Goal: Communication & Community: Answer question/provide support

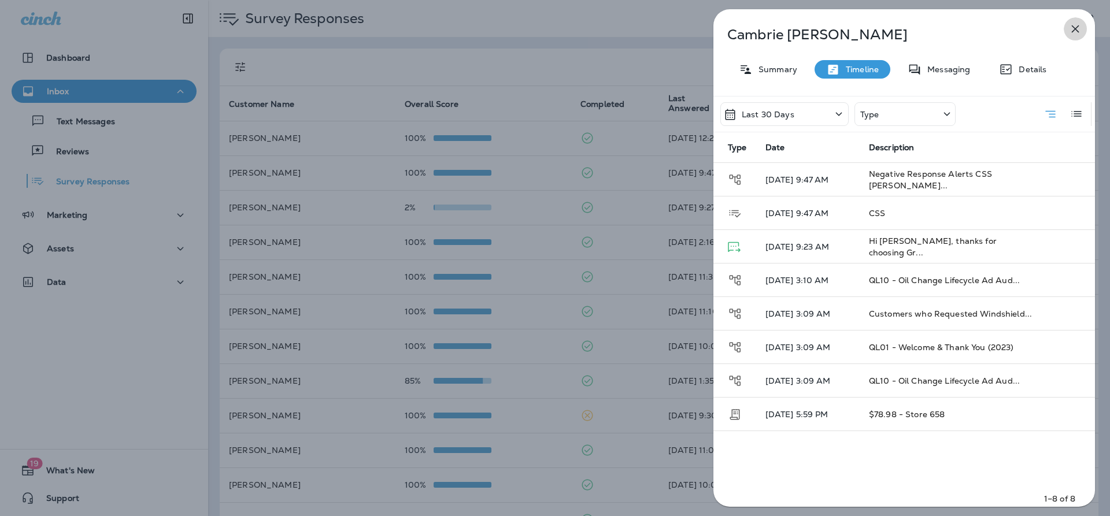
click at [1078, 23] on icon "button" at bounding box center [1075, 29] width 14 height 14
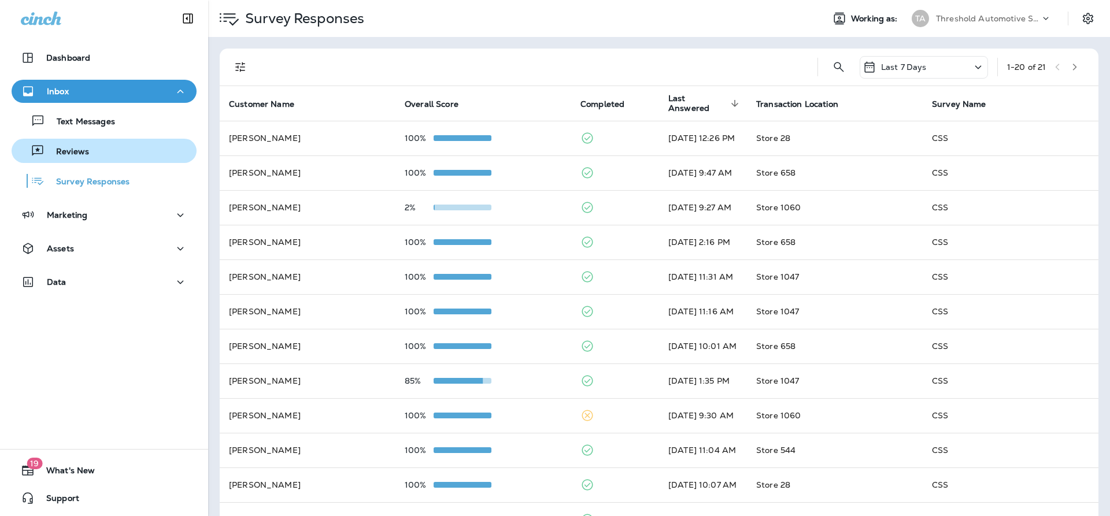
click at [98, 155] on div "Reviews" at bounding box center [104, 150] width 176 height 17
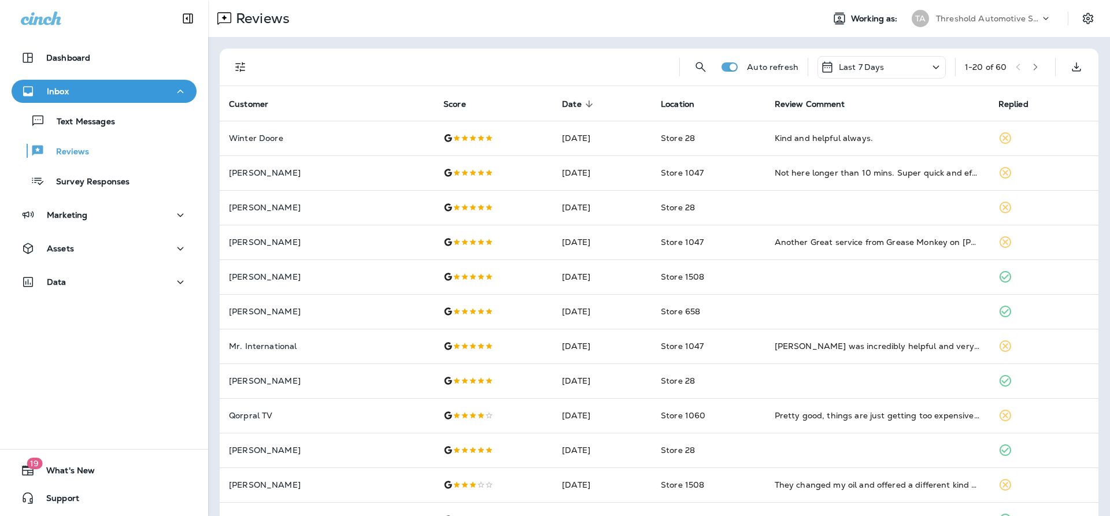
click at [245, 73] on icon "Filters" at bounding box center [240, 67] width 14 height 14
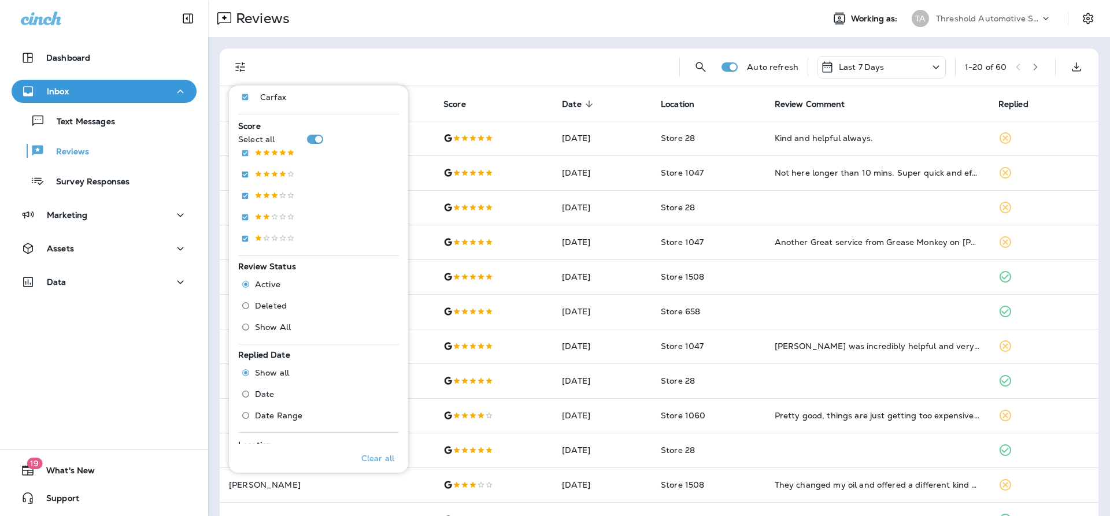
scroll to position [289, 0]
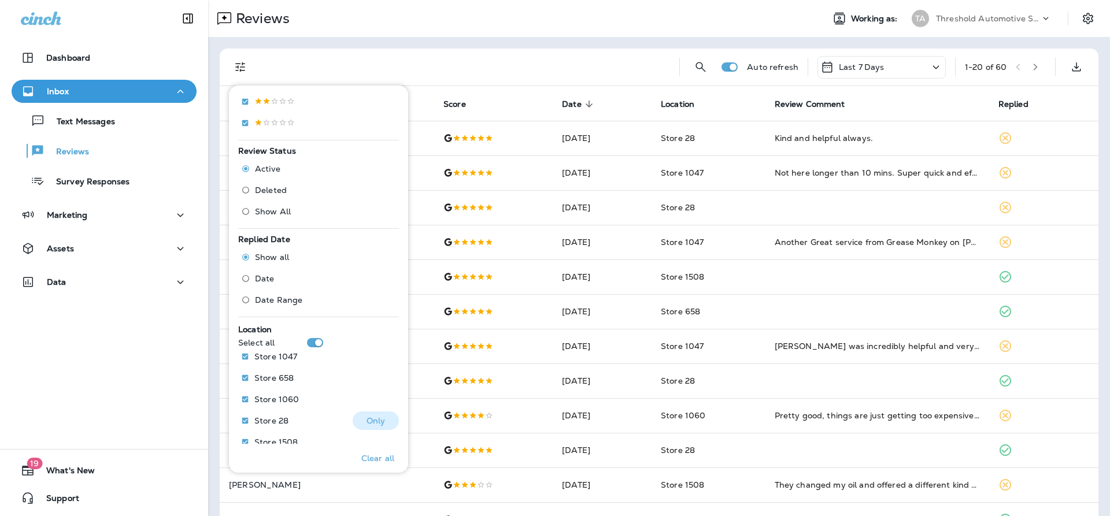
click at [366, 425] on p "Only" at bounding box center [375, 420] width 19 height 9
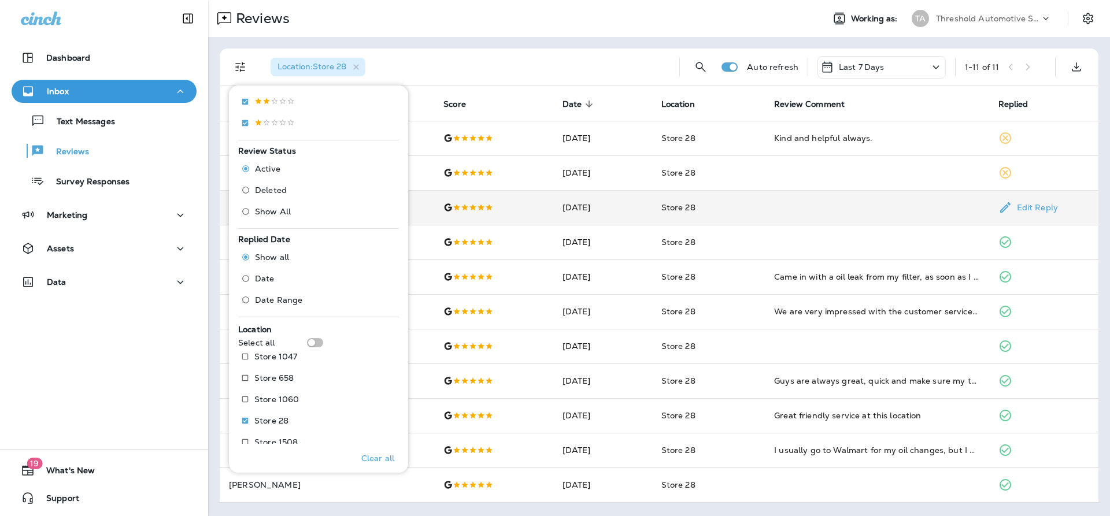
click at [734, 222] on td "Store 28" at bounding box center [708, 207] width 113 height 35
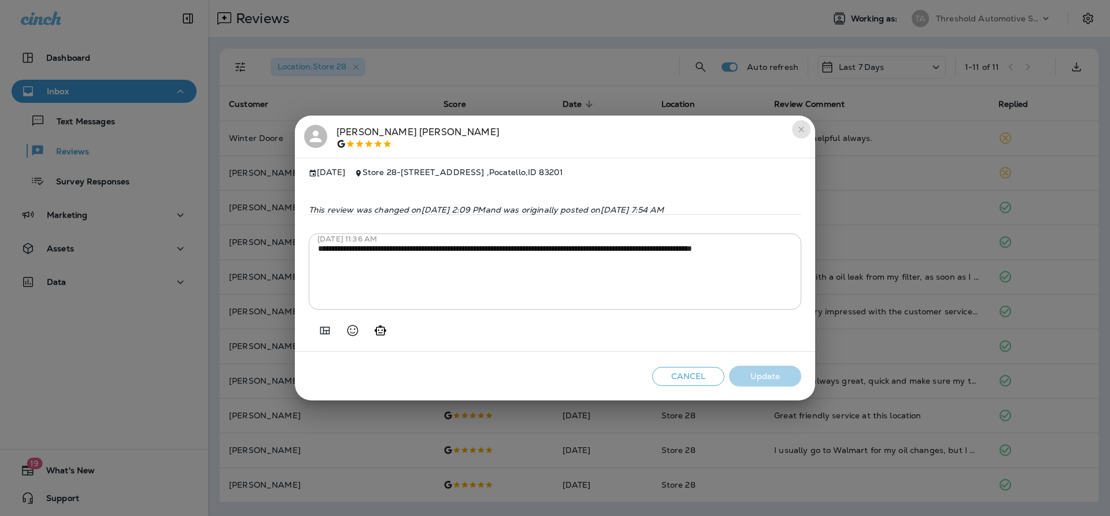
click at [799, 127] on icon "close" at bounding box center [800, 129] width 5 height 5
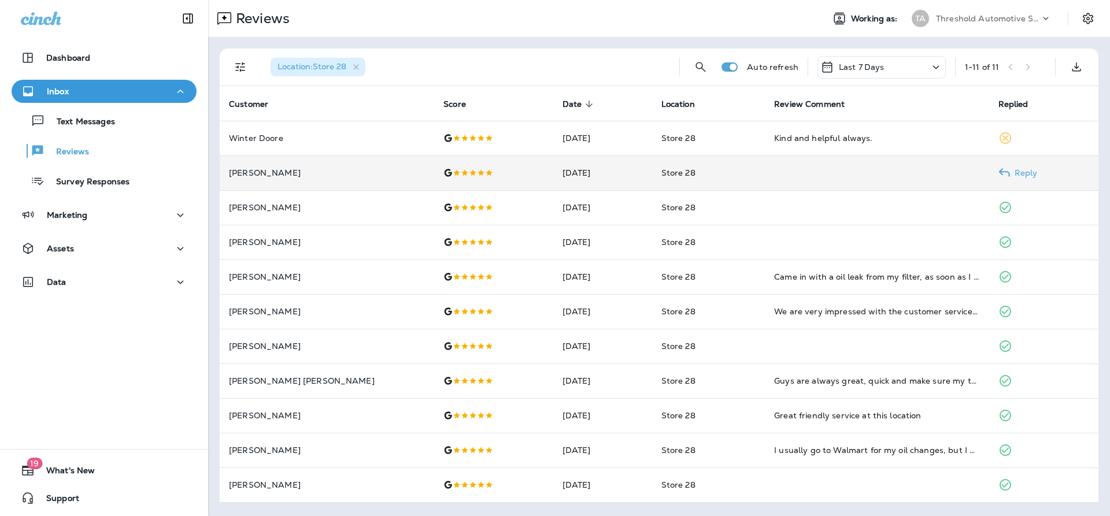
click at [714, 171] on td "Store 28" at bounding box center [708, 172] width 113 height 35
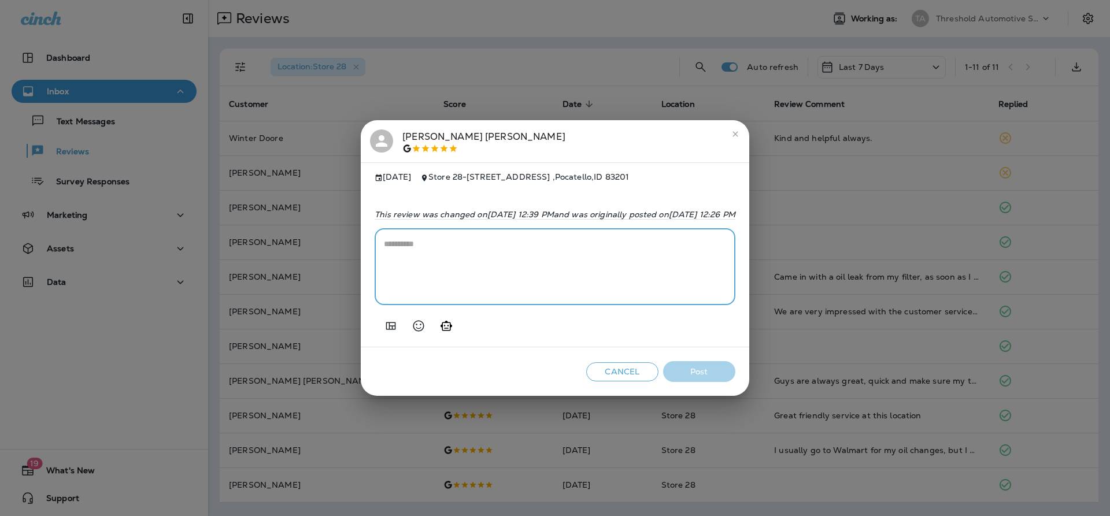
click at [384, 258] on textarea at bounding box center [555, 267] width 342 height 58
click at [439, 328] on icon "Generate AI response" at bounding box center [446, 326] width 14 height 14
type textarea "**********"
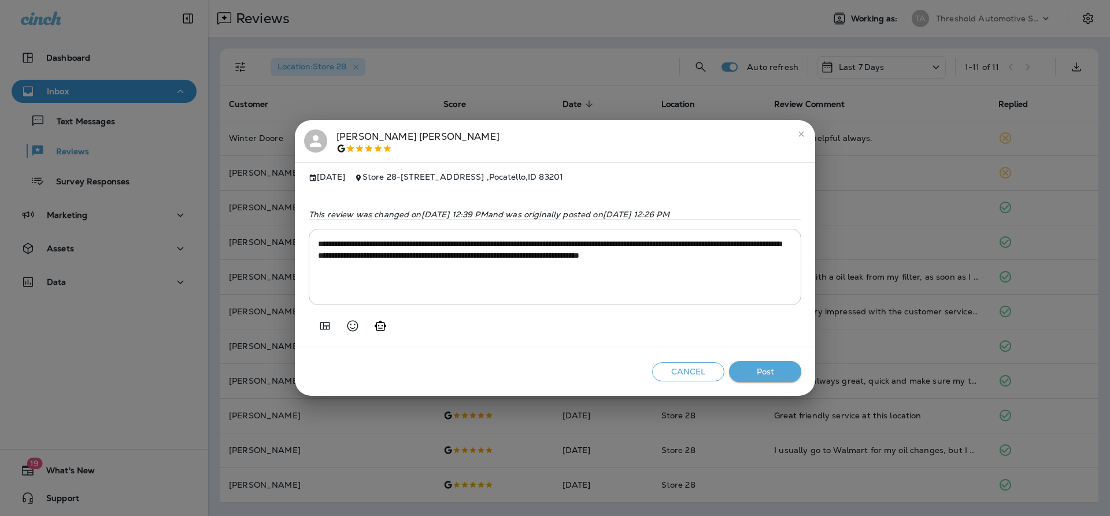
click at [751, 376] on button "Post" at bounding box center [765, 371] width 72 height 21
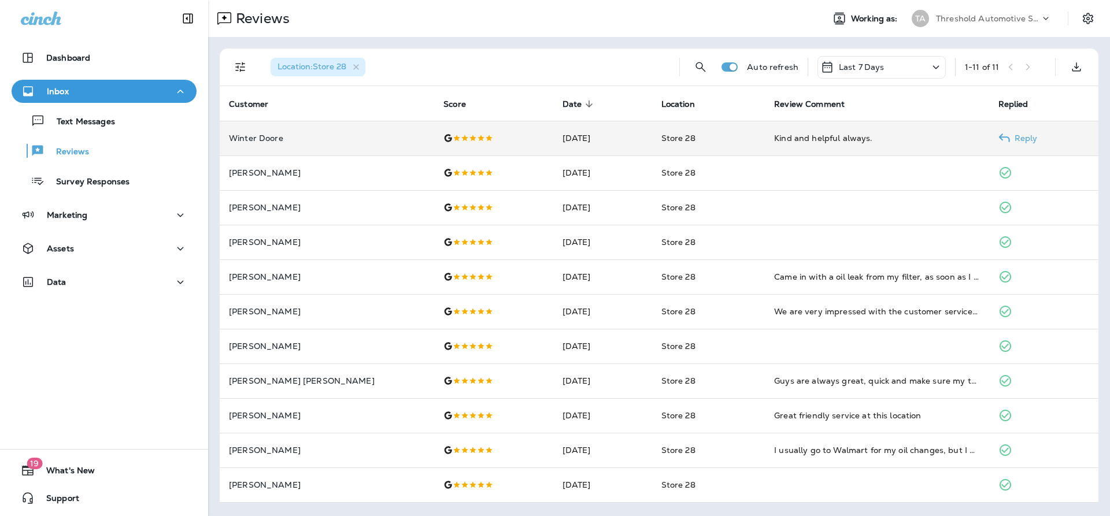
click at [681, 147] on td "Store 28" at bounding box center [708, 138] width 113 height 35
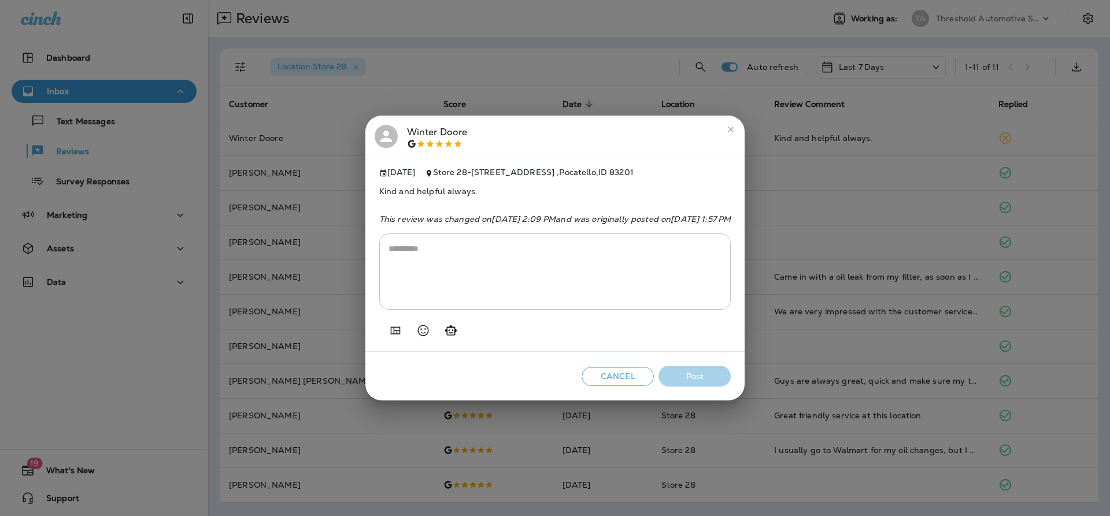
click at [517, 279] on textarea at bounding box center [554, 272] width 333 height 58
click at [444, 336] on icon "Generate AI response" at bounding box center [451, 331] width 14 height 14
click at [478, 258] on textarea at bounding box center [554, 272] width 333 height 58
click at [439, 328] on button "Generate AI response" at bounding box center [450, 330] width 23 height 23
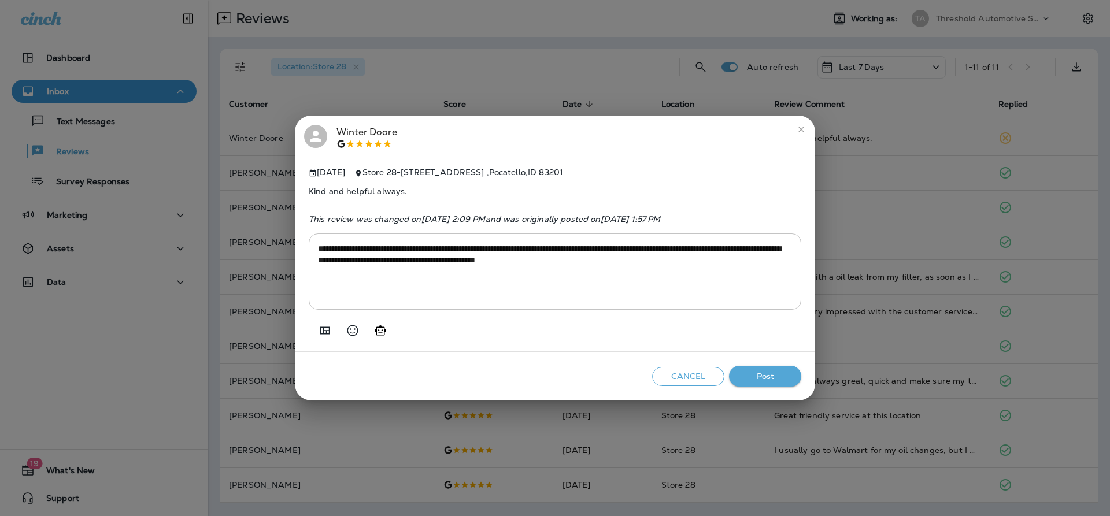
click at [390, 336] on button "Generate AI response" at bounding box center [380, 330] width 23 height 23
click at [392, 333] on div at bounding box center [555, 326] width 492 height 32
click at [387, 335] on icon "Generate AI response" at bounding box center [380, 331] width 14 height 14
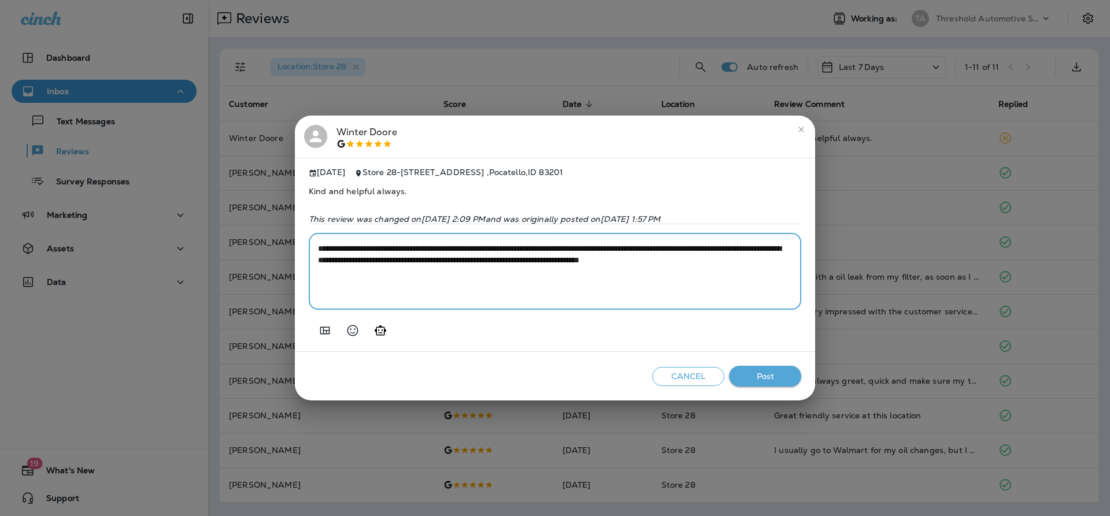
drag, startPoint x: 379, startPoint y: 280, endPoint x: 323, endPoint y: 276, distance: 56.2
click at [323, 276] on textarea "**********" at bounding box center [555, 272] width 474 height 58
type textarea "**********"
click at [745, 380] on button "Post" at bounding box center [765, 376] width 72 height 21
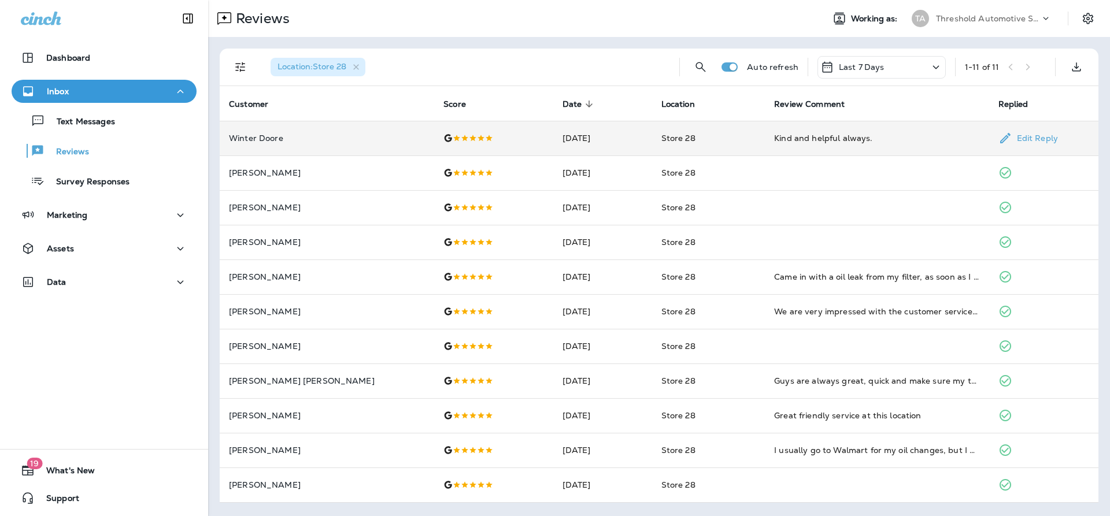
click at [743, 139] on td "Store 28" at bounding box center [708, 138] width 113 height 35
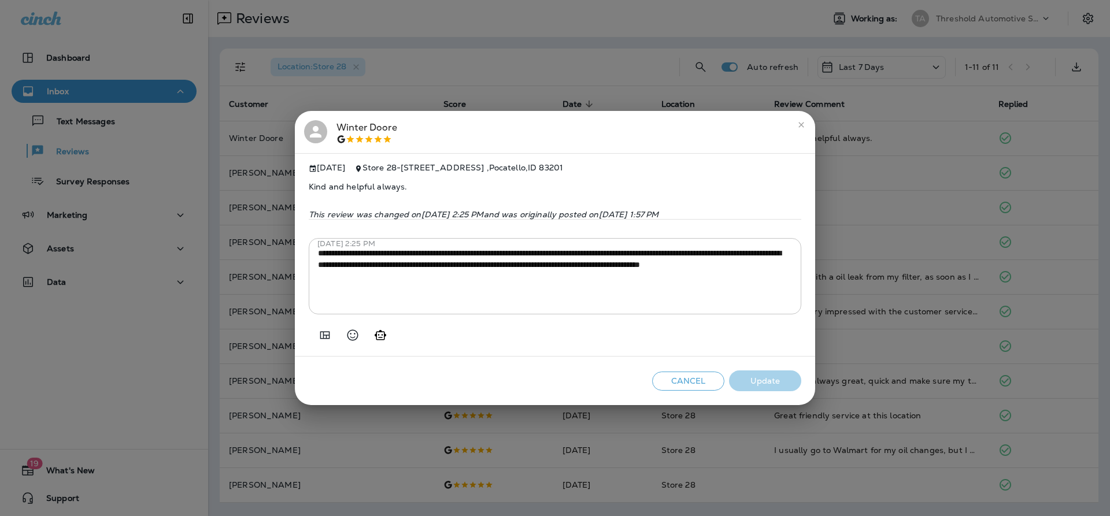
click at [799, 131] on div "Winter Doore" at bounding box center [555, 132] width 502 height 24
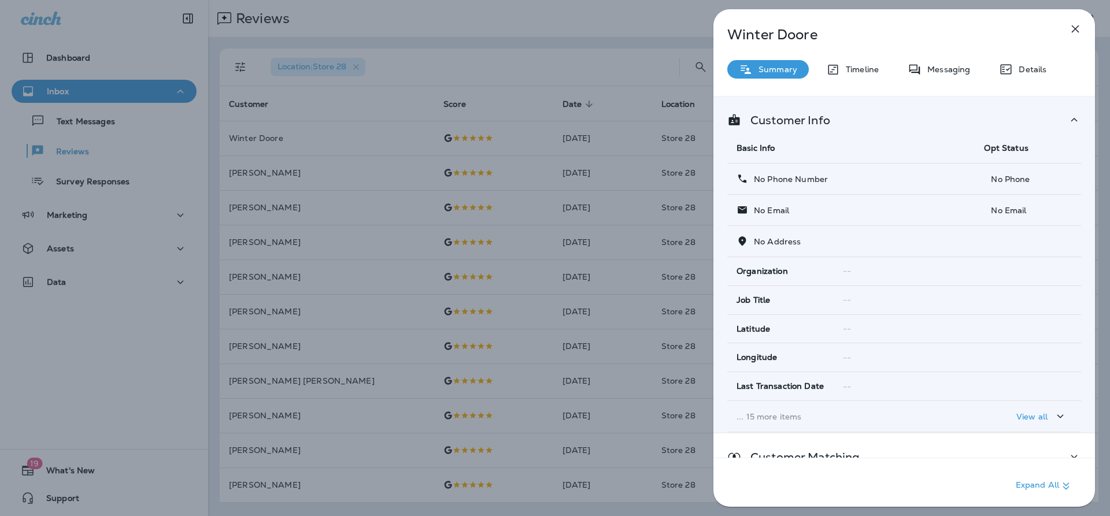
click at [672, 141] on div "Winter Doore Summary Timeline Messaging Details Customer Info Basic Info Opt St…" at bounding box center [555, 258] width 1110 height 516
